Goal: Find specific page/section: Find specific page/section

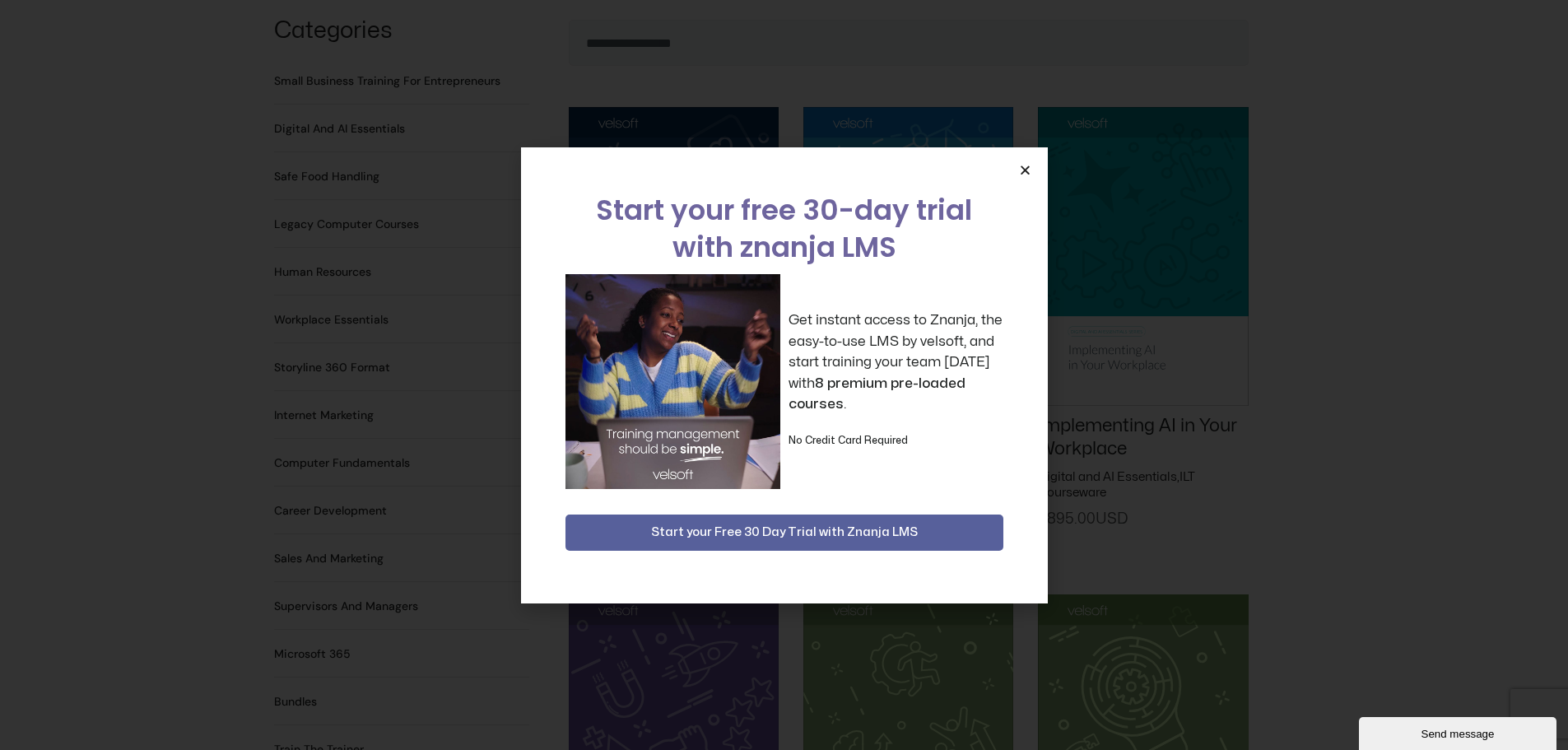
click at [1023, 171] on icon "Close" at bounding box center [1025, 170] width 12 height 12
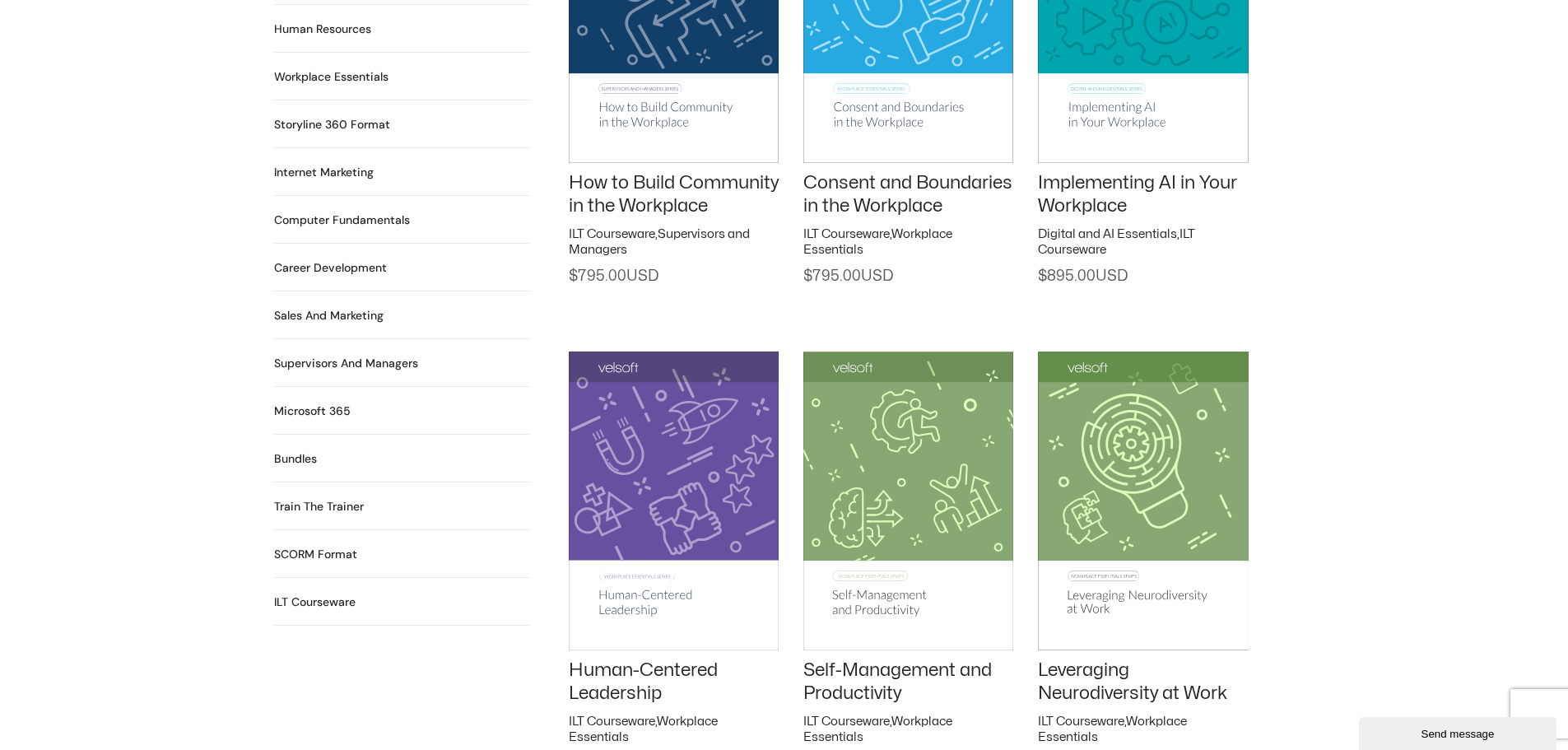
scroll to position [1399, 0]
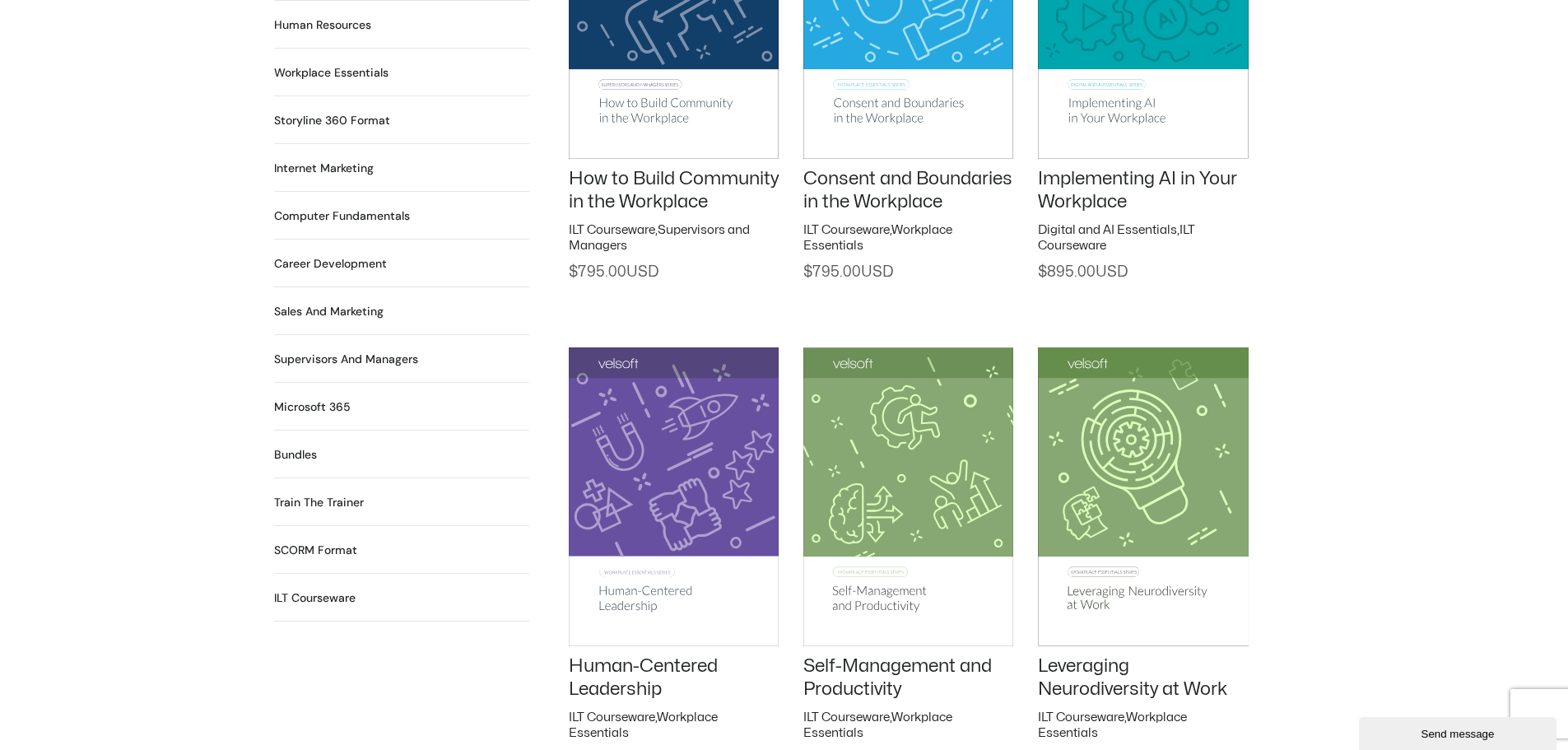
click at [317, 399] on h2 "Microsoft 365 35 Products" at bounding box center [312, 407] width 77 height 17
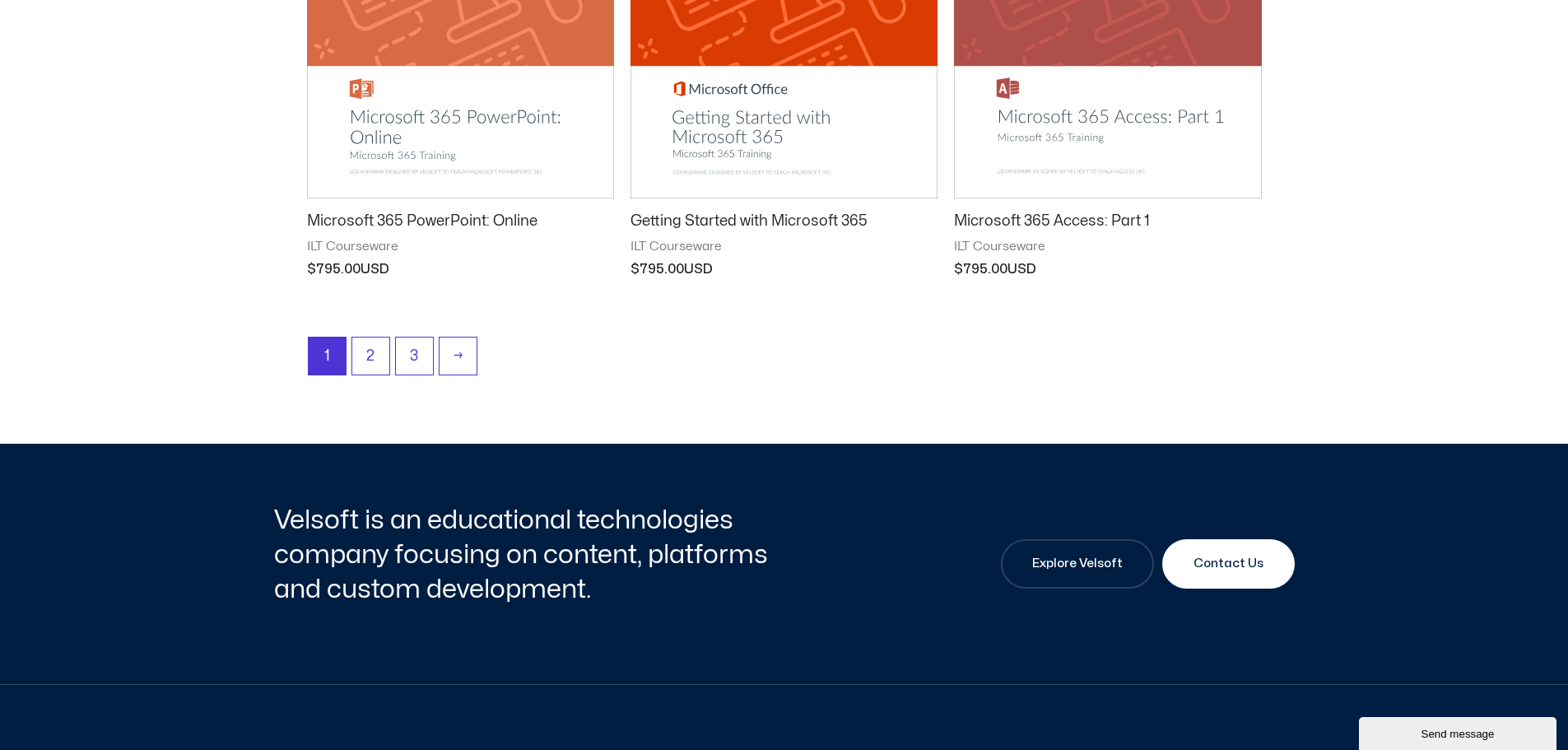
scroll to position [2222, 0]
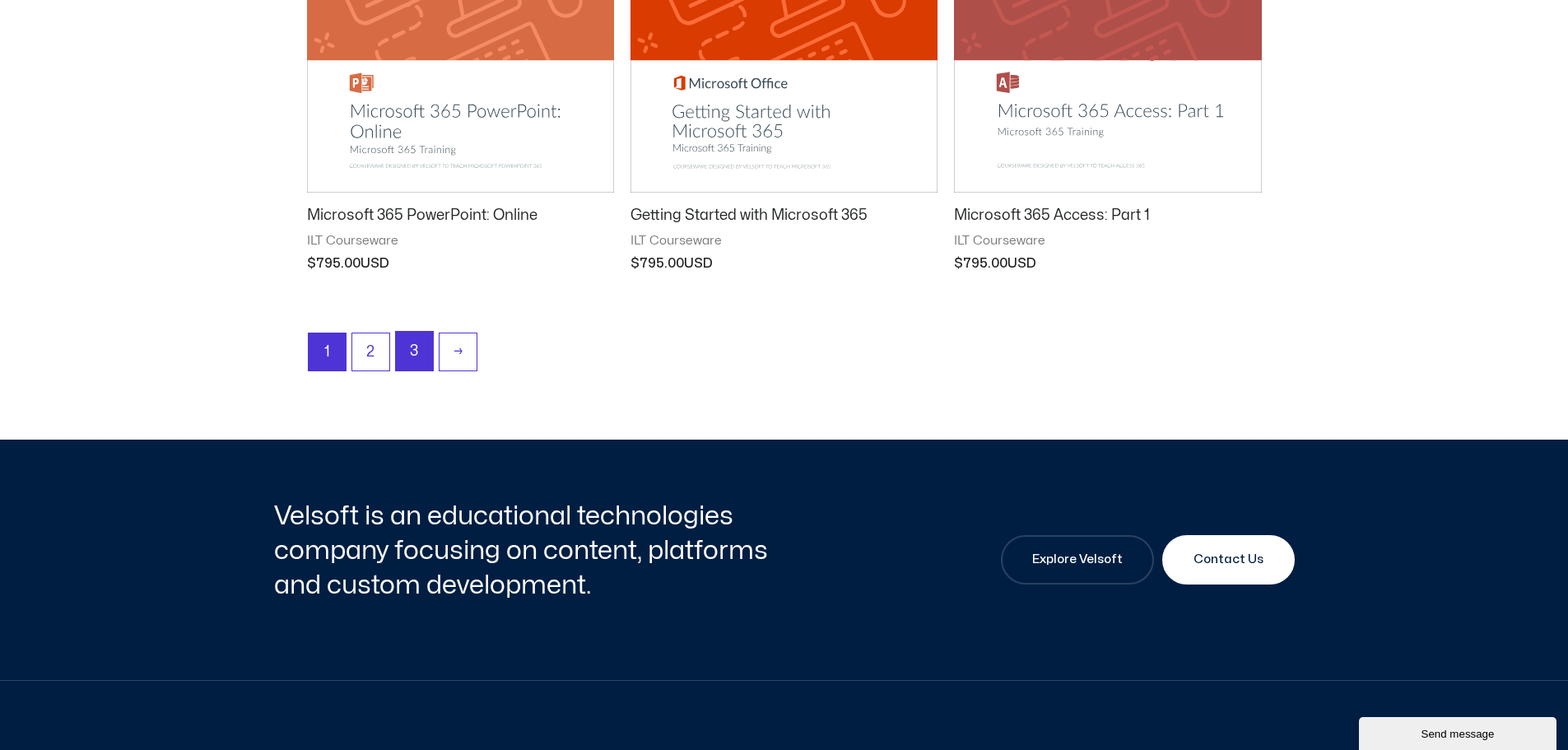
click at [417, 348] on link "3" at bounding box center [415, 351] width 37 height 38
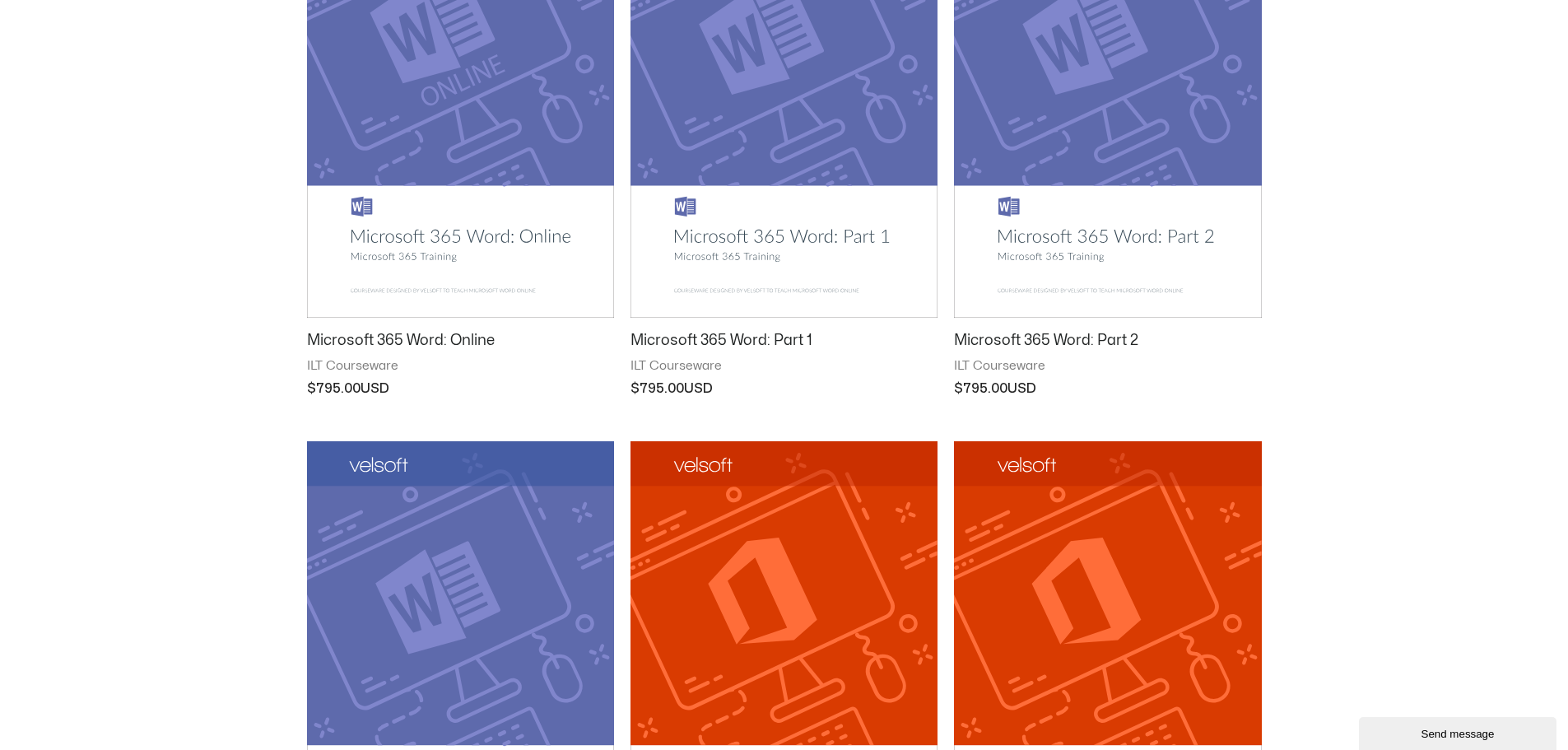
scroll to position [412, 0]
